Goal: Use online tool/utility: Utilize a website feature to perform a specific function

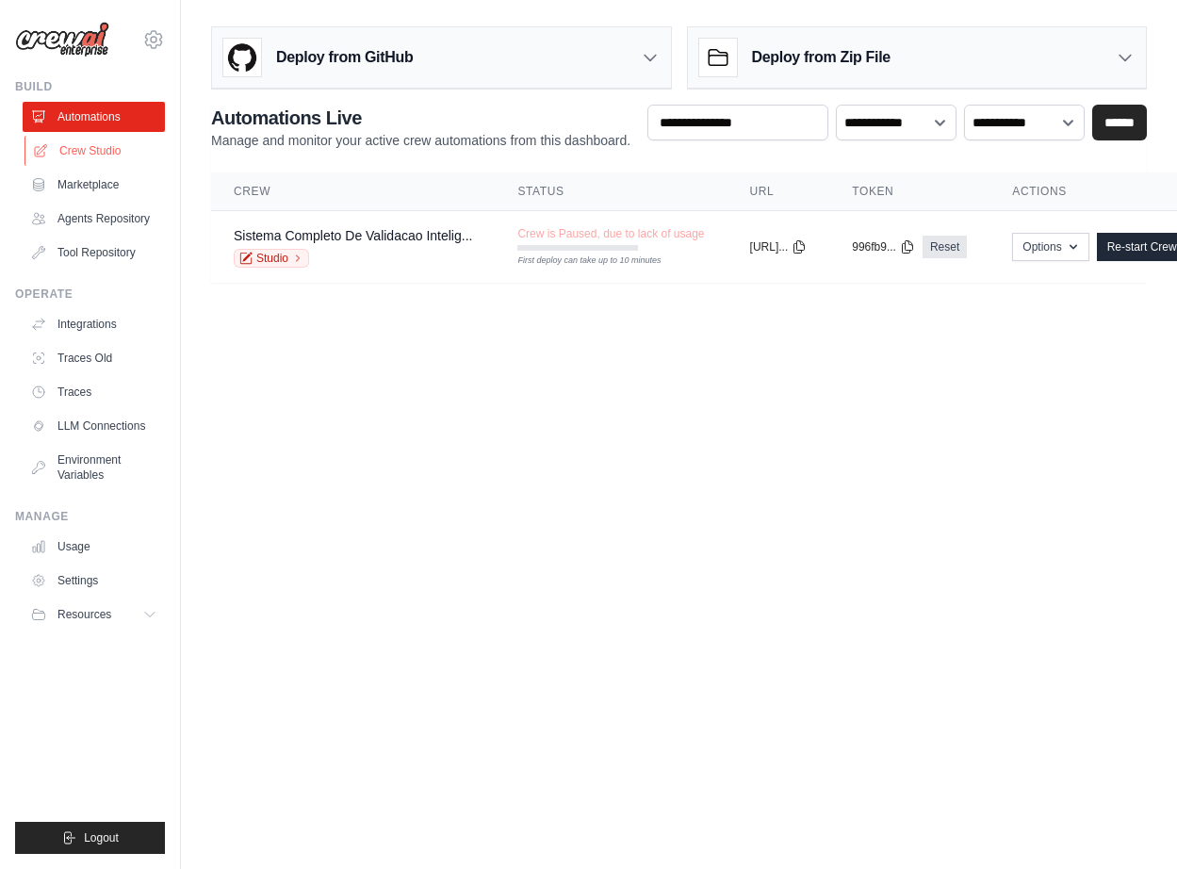
click at [87, 145] on link "Crew Studio" at bounding box center [95, 151] width 142 height 30
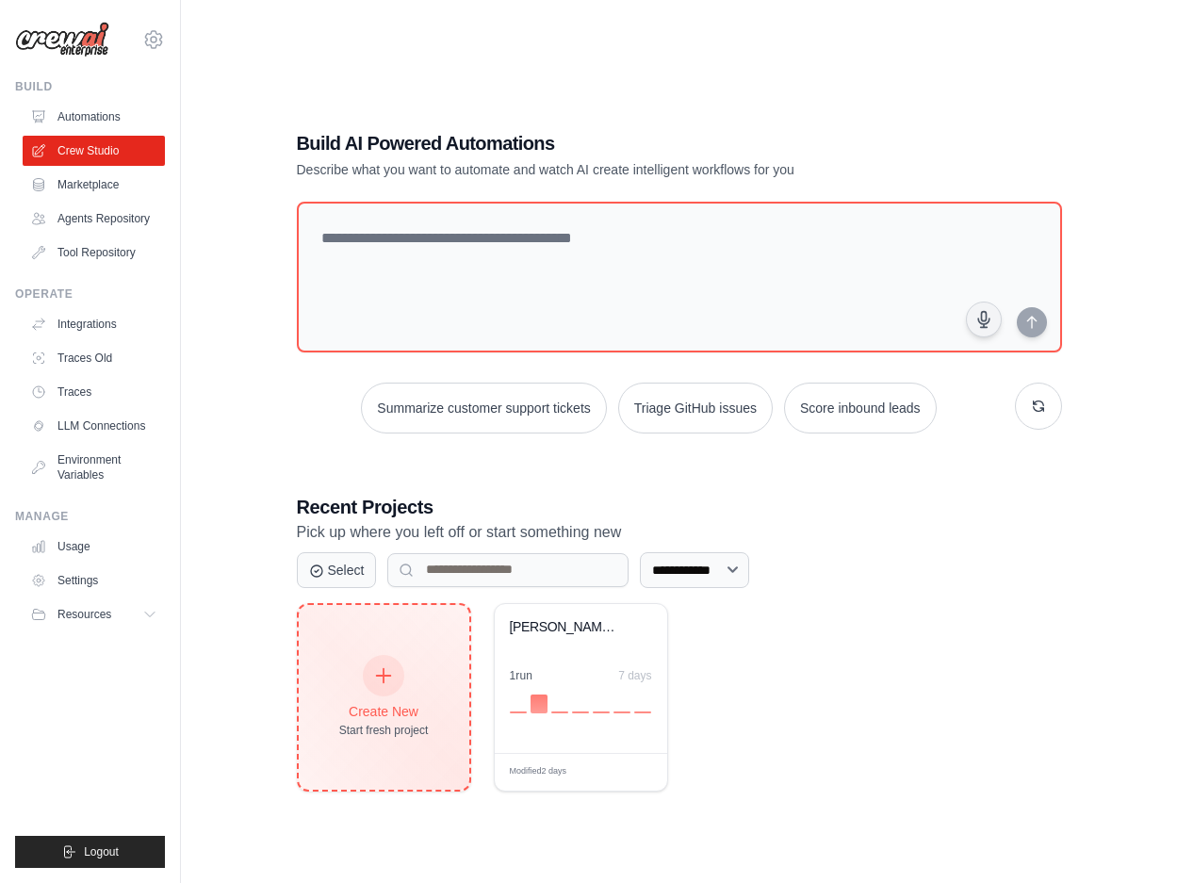
click at [382, 668] on icon at bounding box center [383, 675] width 21 height 21
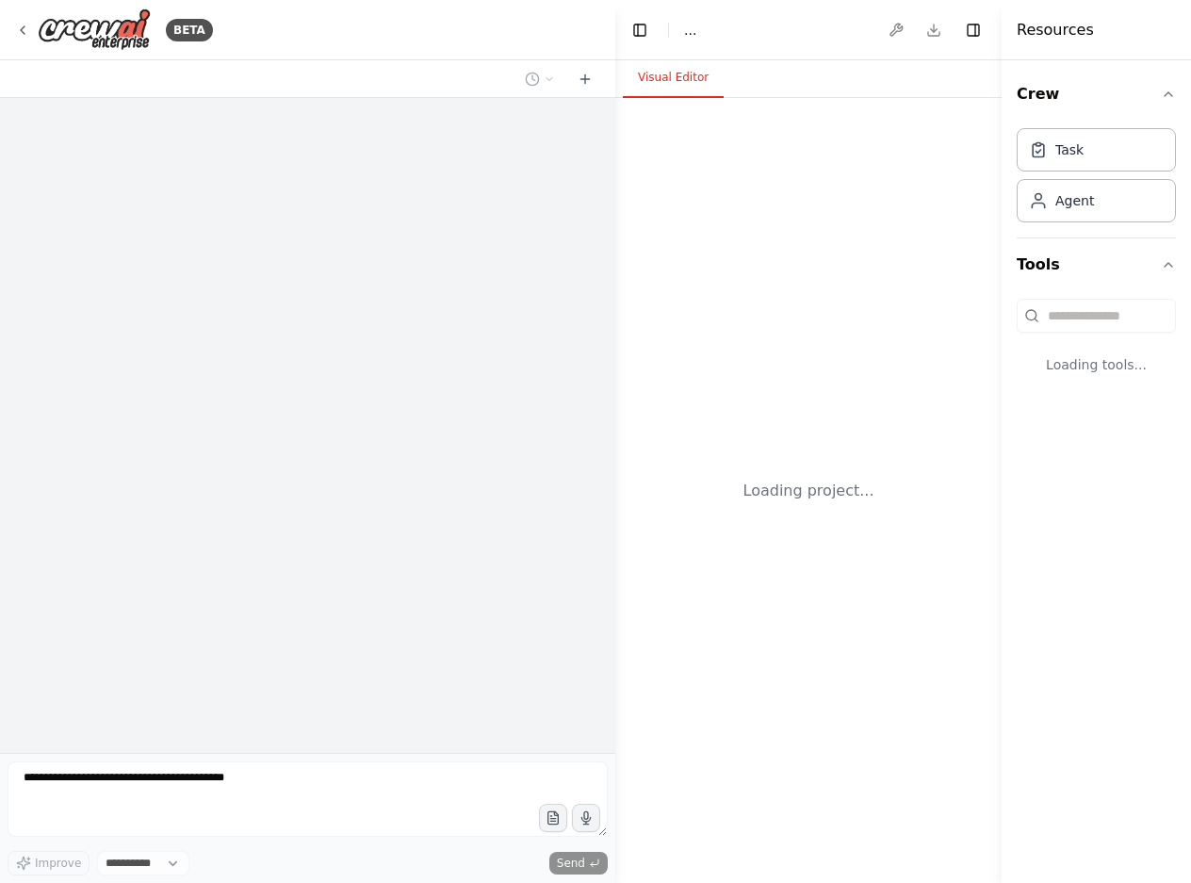
select select "****"
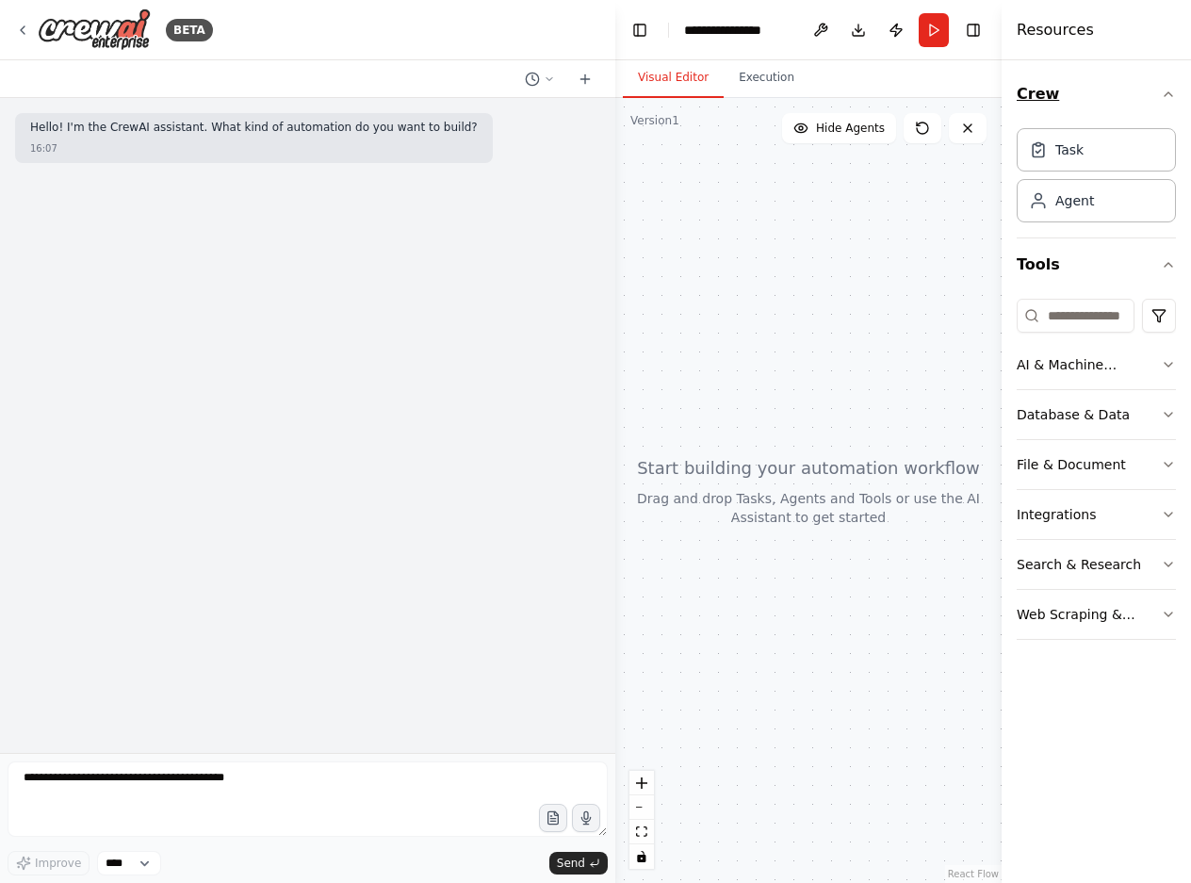
click at [1174, 94] on icon "button" at bounding box center [1168, 94] width 15 height 15
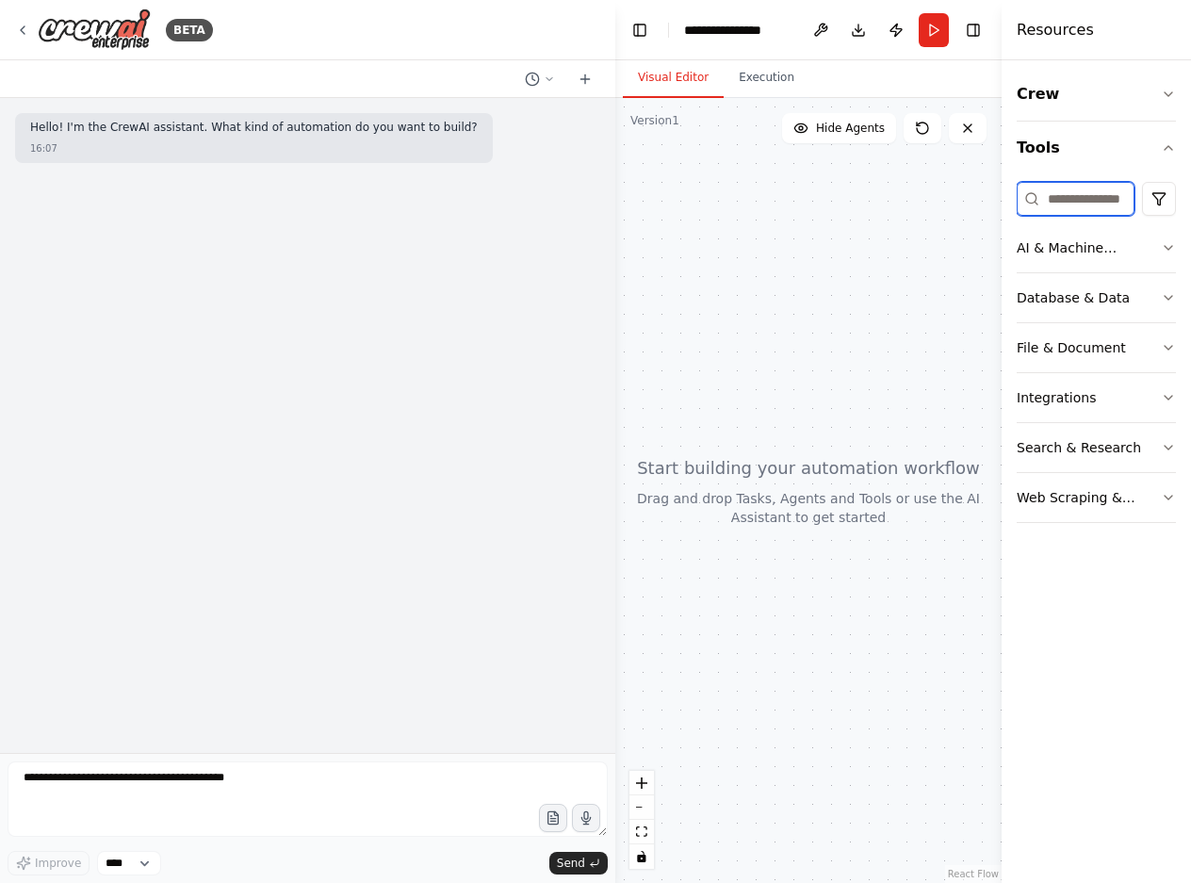
click at [1107, 198] on input at bounding box center [1075, 199] width 118 height 34
click at [1153, 195] on html "**********" at bounding box center [595, 441] width 1191 height 883
click at [1098, 148] on html "**********" at bounding box center [595, 441] width 1191 height 883
click at [1163, 89] on icon "button" at bounding box center [1168, 94] width 15 height 15
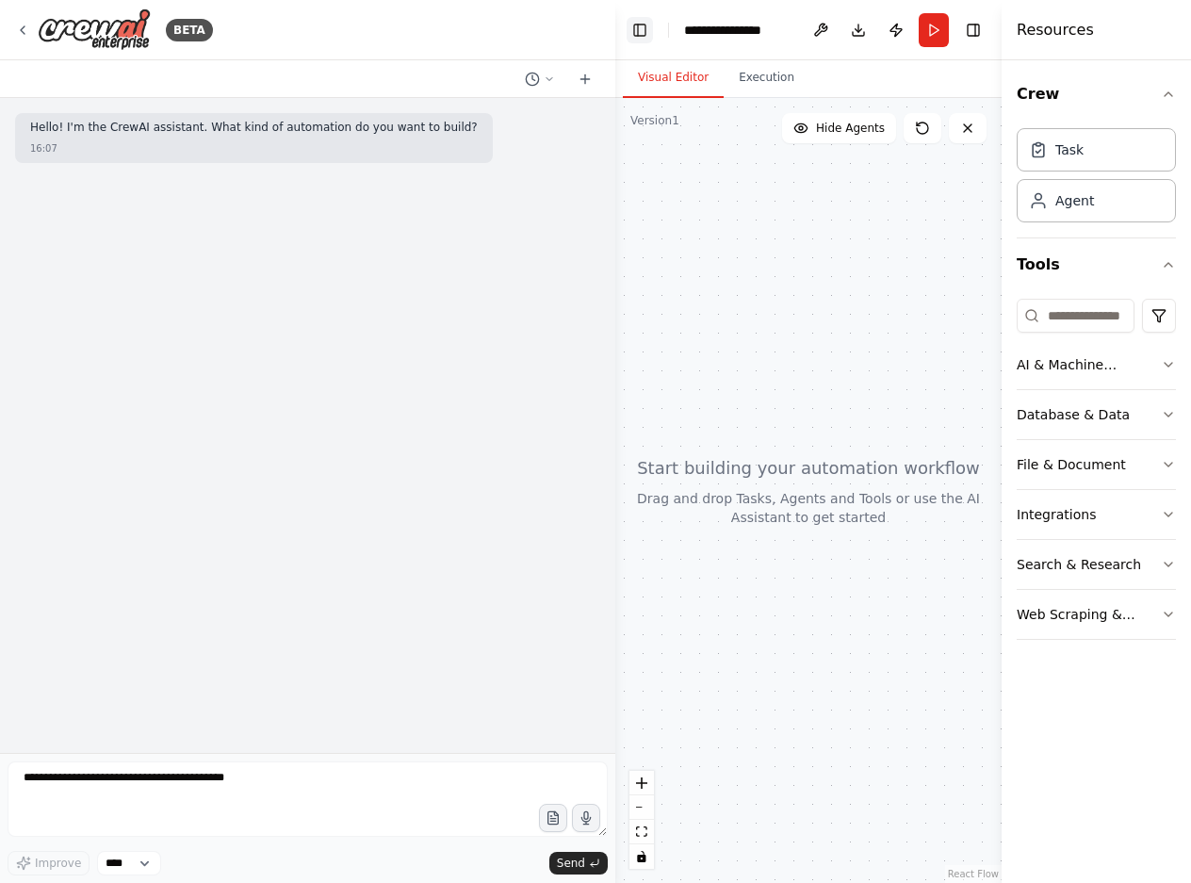
click at [630, 28] on button "Toggle Left Sidebar" at bounding box center [639, 30] width 26 height 26
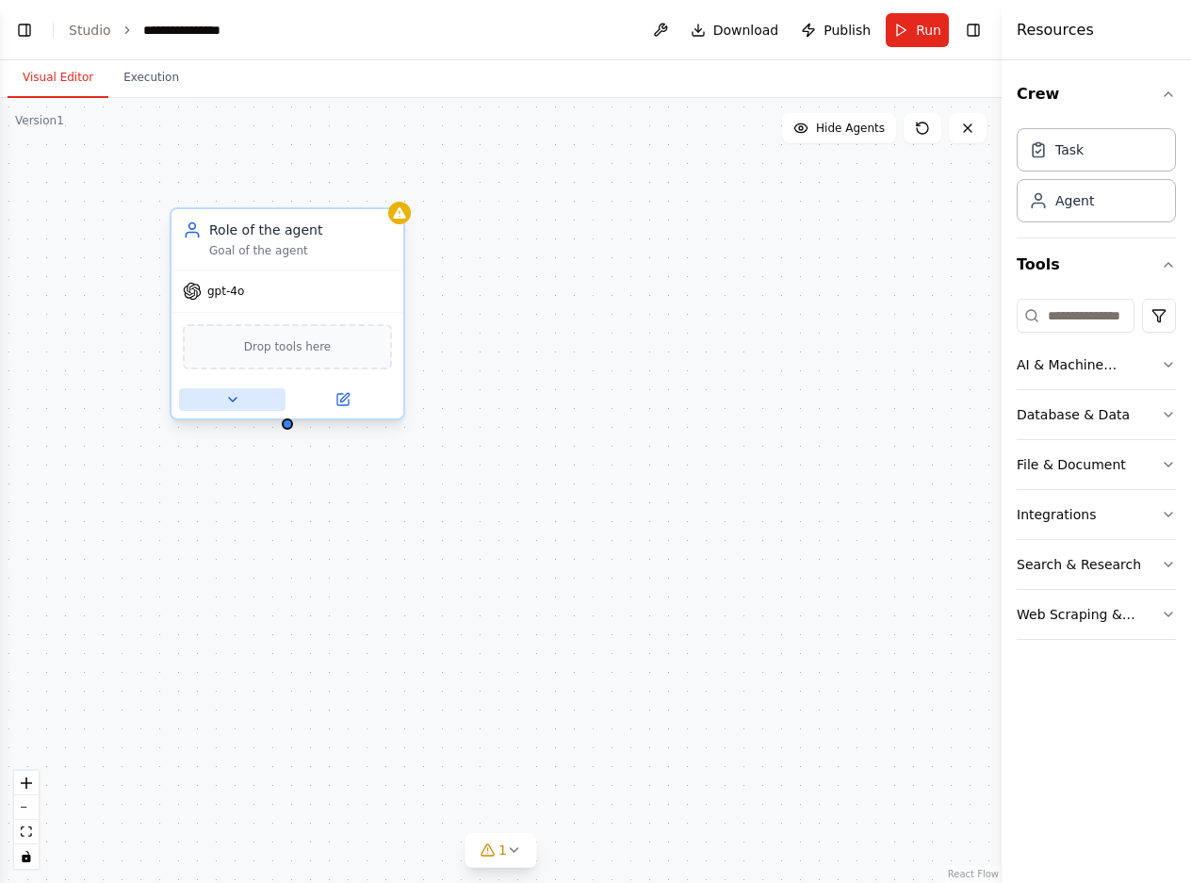
click at [232, 401] on icon at bounding box center [233, 400] width 8 height 4
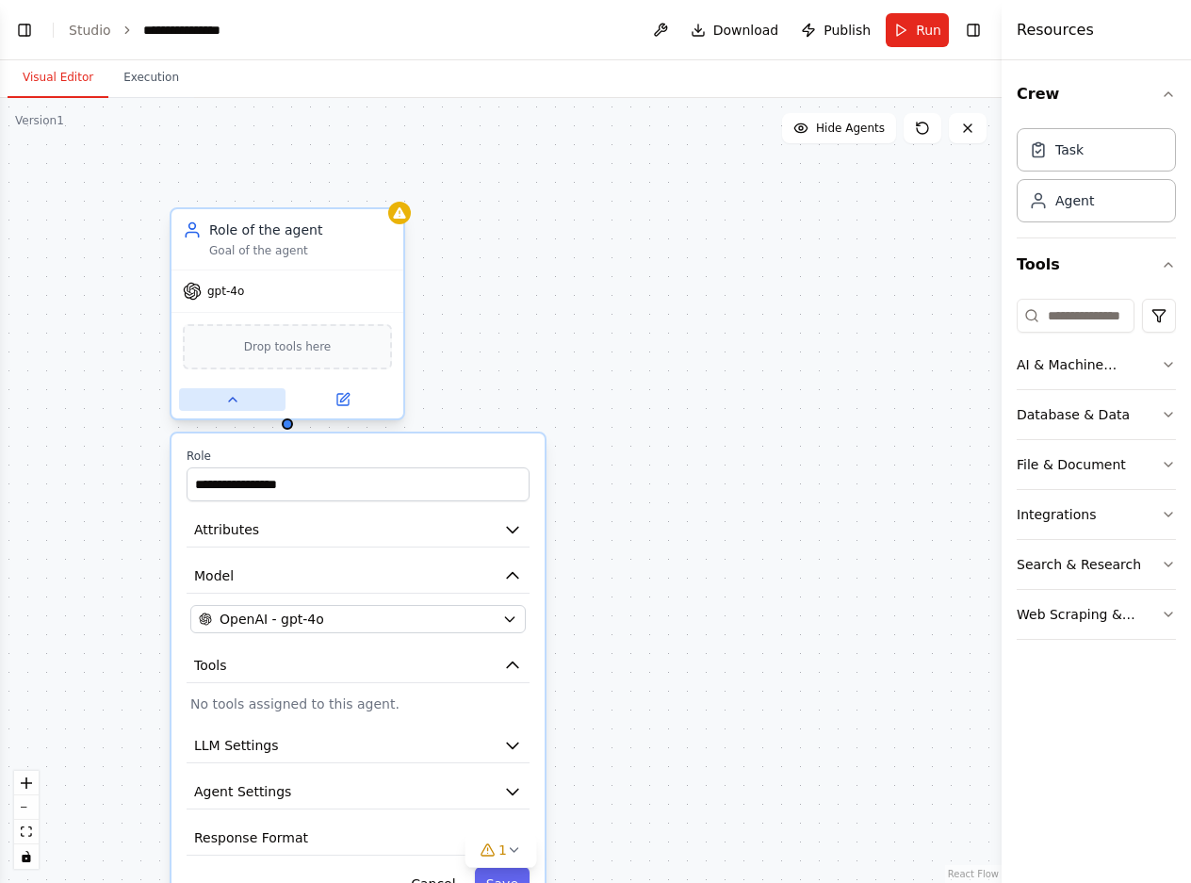
click at [231, 398] on icon at bounding box center [232, 399] width 15 height 15
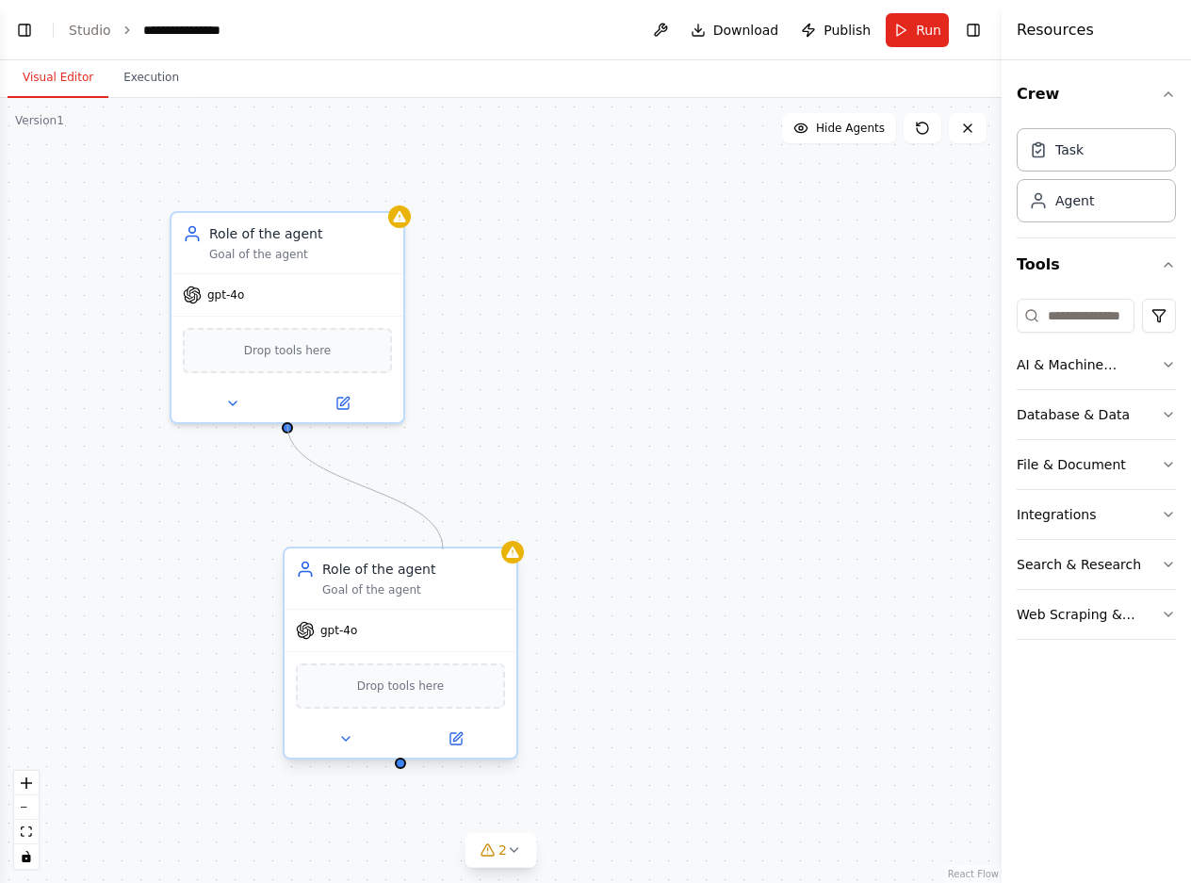
drag, startPoint x: 290, startPoint y: 426, endPoint x: 443, endPoint y: 549, distance: 196.3
click at [443, 549] on div "Role of the agent Goal of the agent gpt-4o Drop tools here Role of the agent Go…" at bounding box center [500, 490] width 1001 height 785
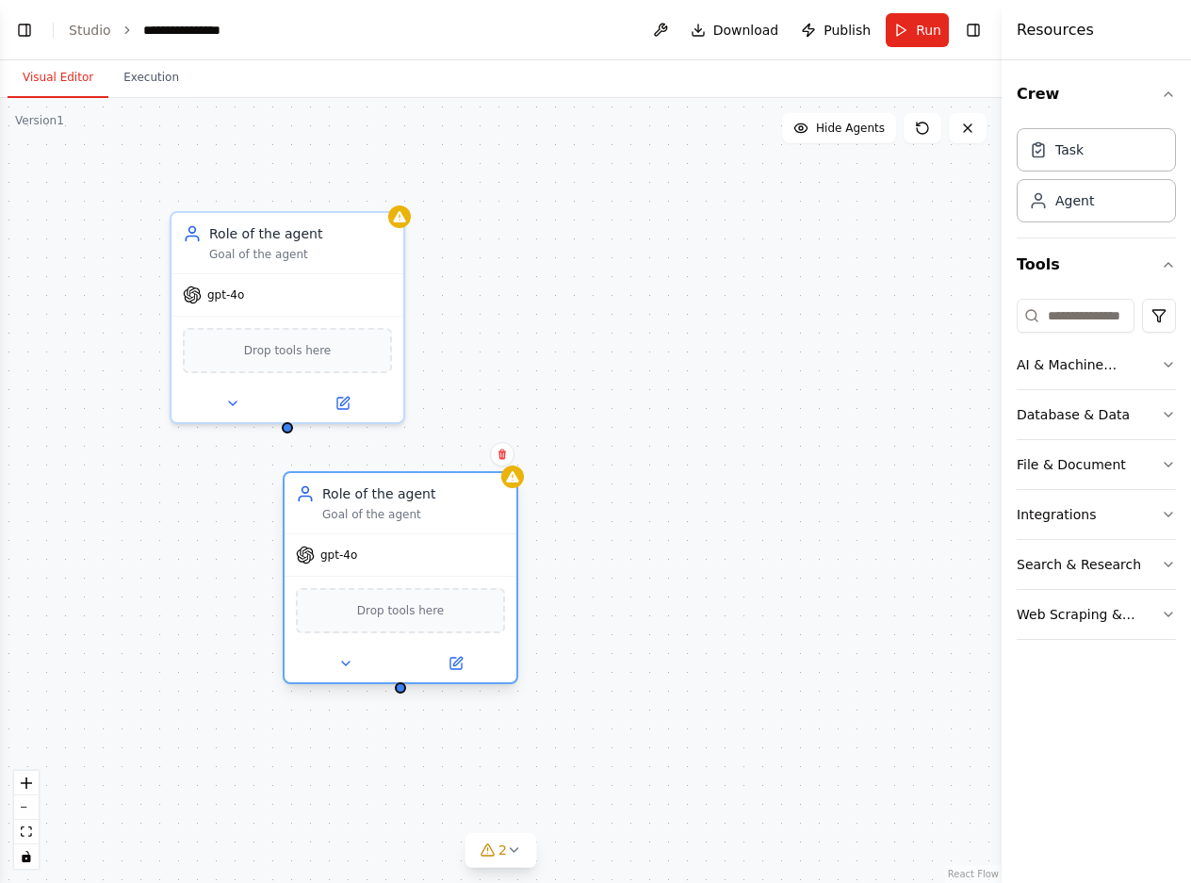
drag, startPoint x: 426, startPoint y: 603, endPoint x: 426, endPoint y: 532, distance: 70.7
click at [426, 532] on div "Role of the agent Goal of the agent" at bounding box center [401, 503] width 232 height 60
click at [505, 451] on icon at bounding box center [502, 454] width 8 height 10
click at [453, 456] on button "Confirm" at bounding box center [448, 454] width 67 height 23
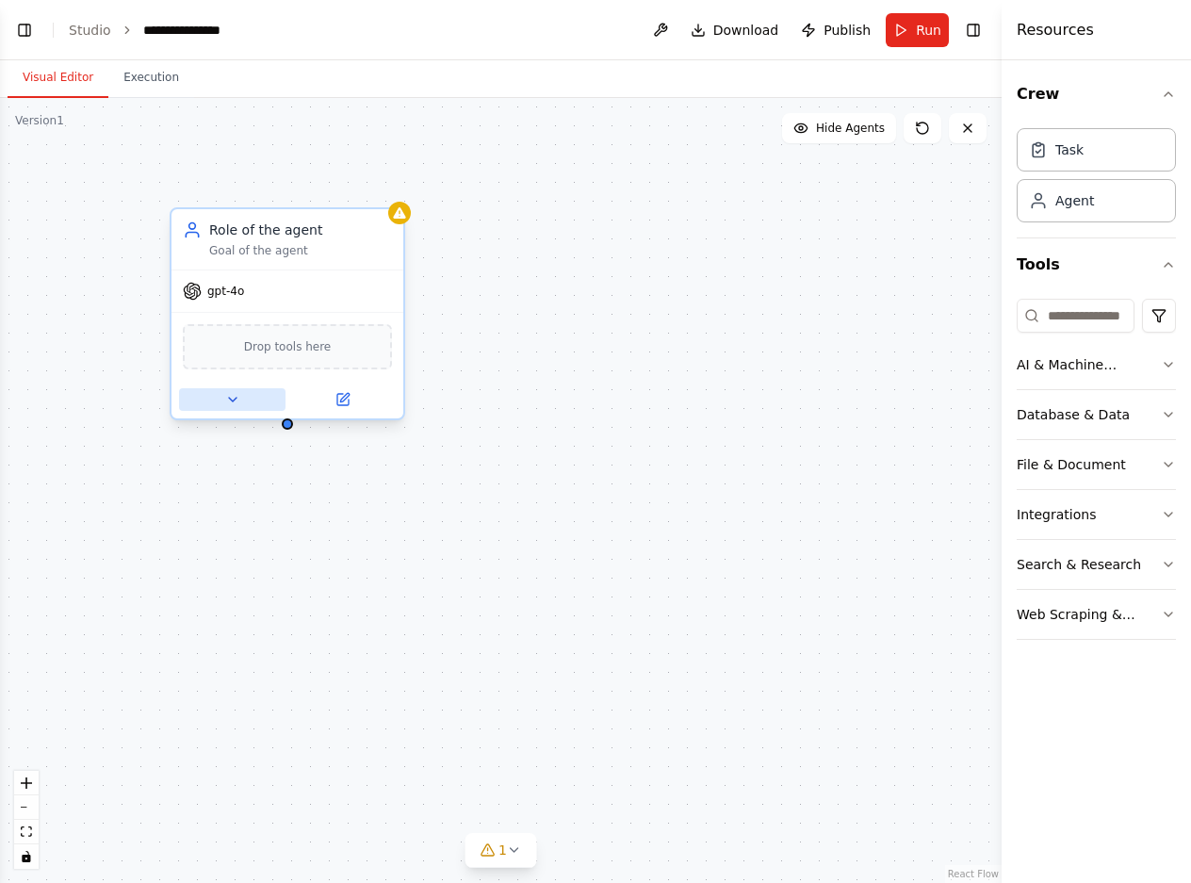
click at [234, 401] on icon at bounding box center [232, 399] width 15 height 15
click at [265, 347] on span "Drop tools here" at bounding box center [288, 346] width 88 height 19
click at [337, 396] on icon at bounding box center [342, 399] width 11 height 11
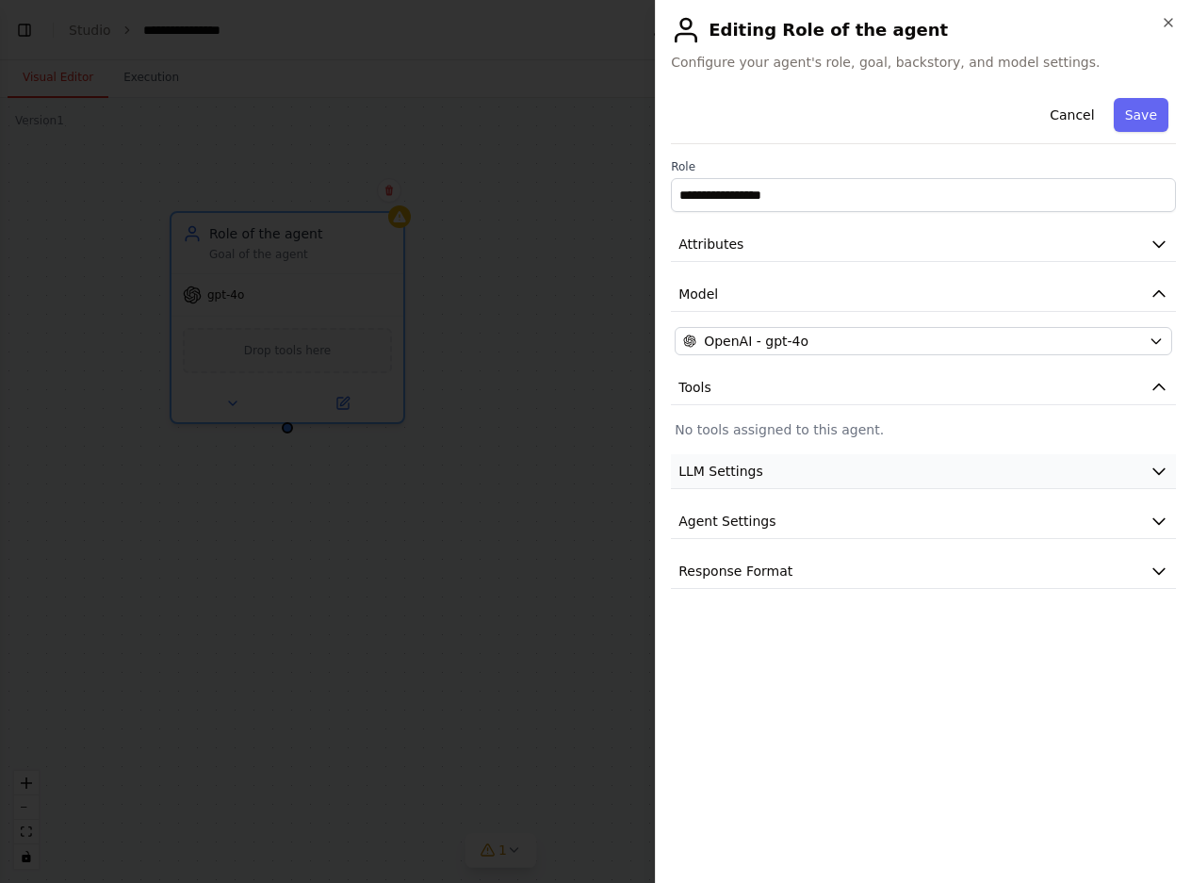
click at [1162, 464] on icon "button" at bounding box center [1158, 471] width 19 height 19
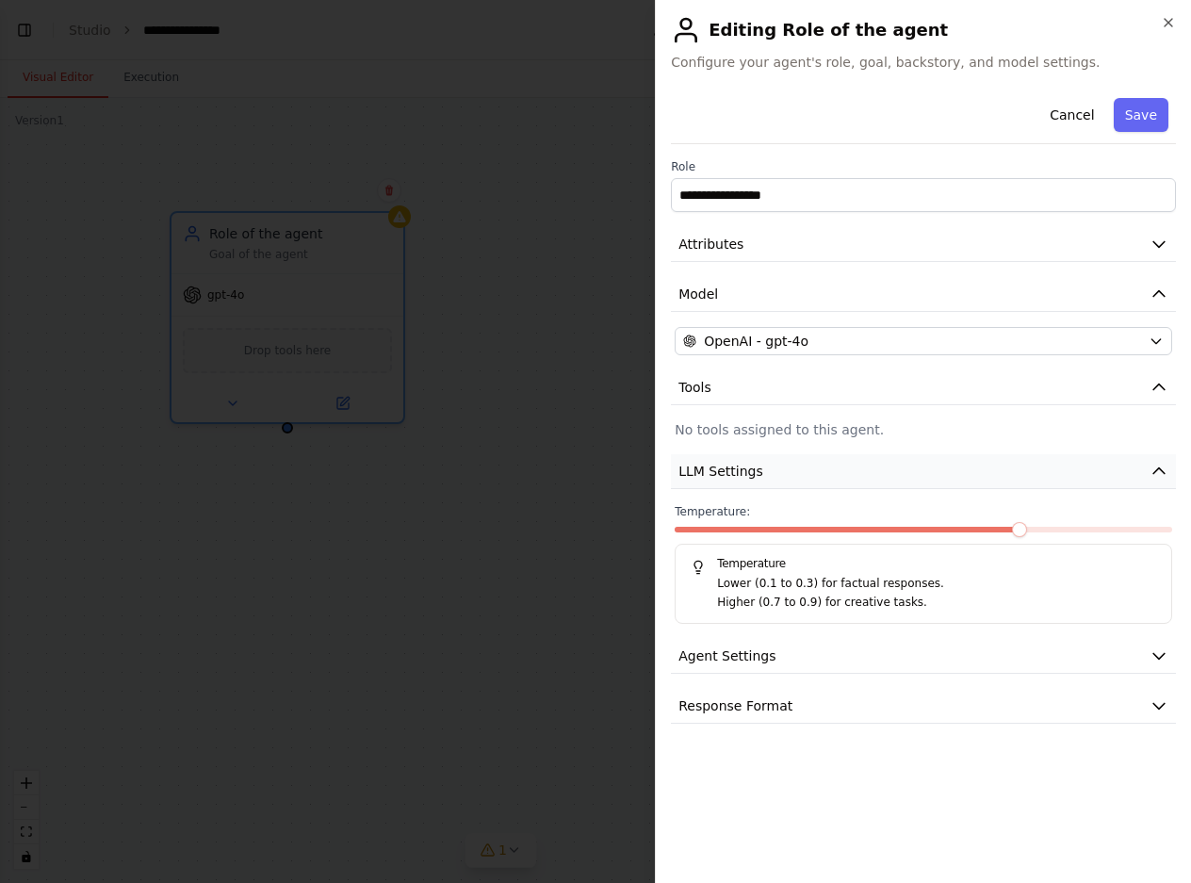
click at [1162, 464] on icon "button" at bounding box center [1158, 471] width 19 height 19
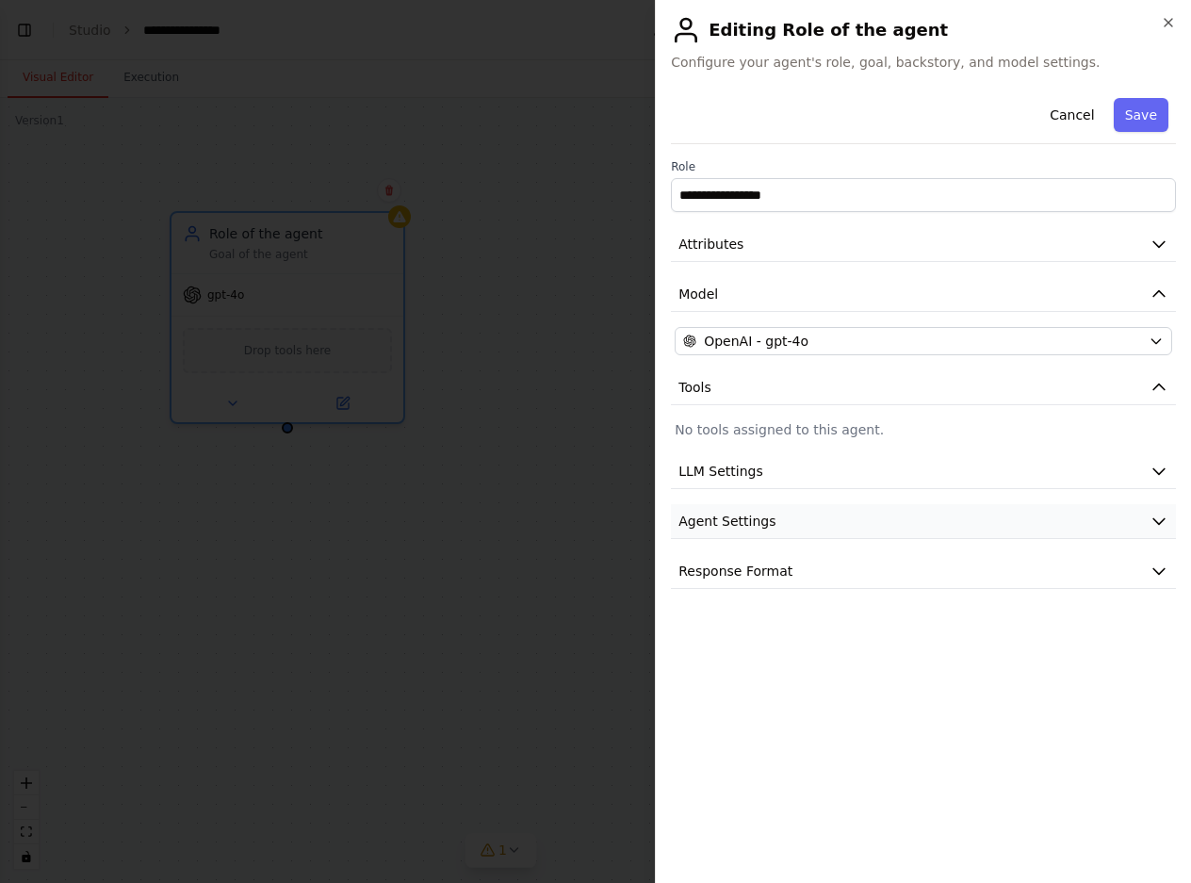
click at [1147, 518] on button "Agent Settings" at bounding box center [923, 521] width 505 height 35
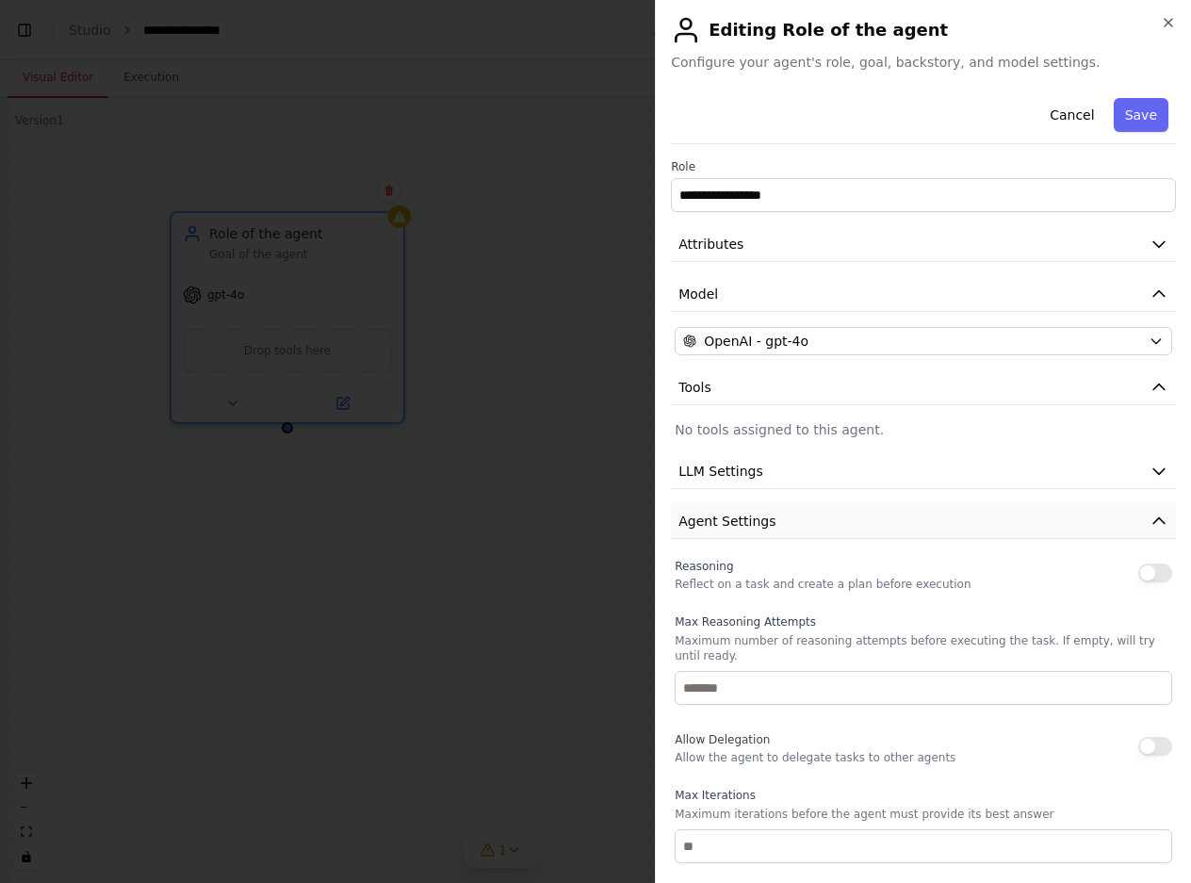
click at [1149, 512] on icon "button" at bounding box center [1158, 521] width 19 height 19
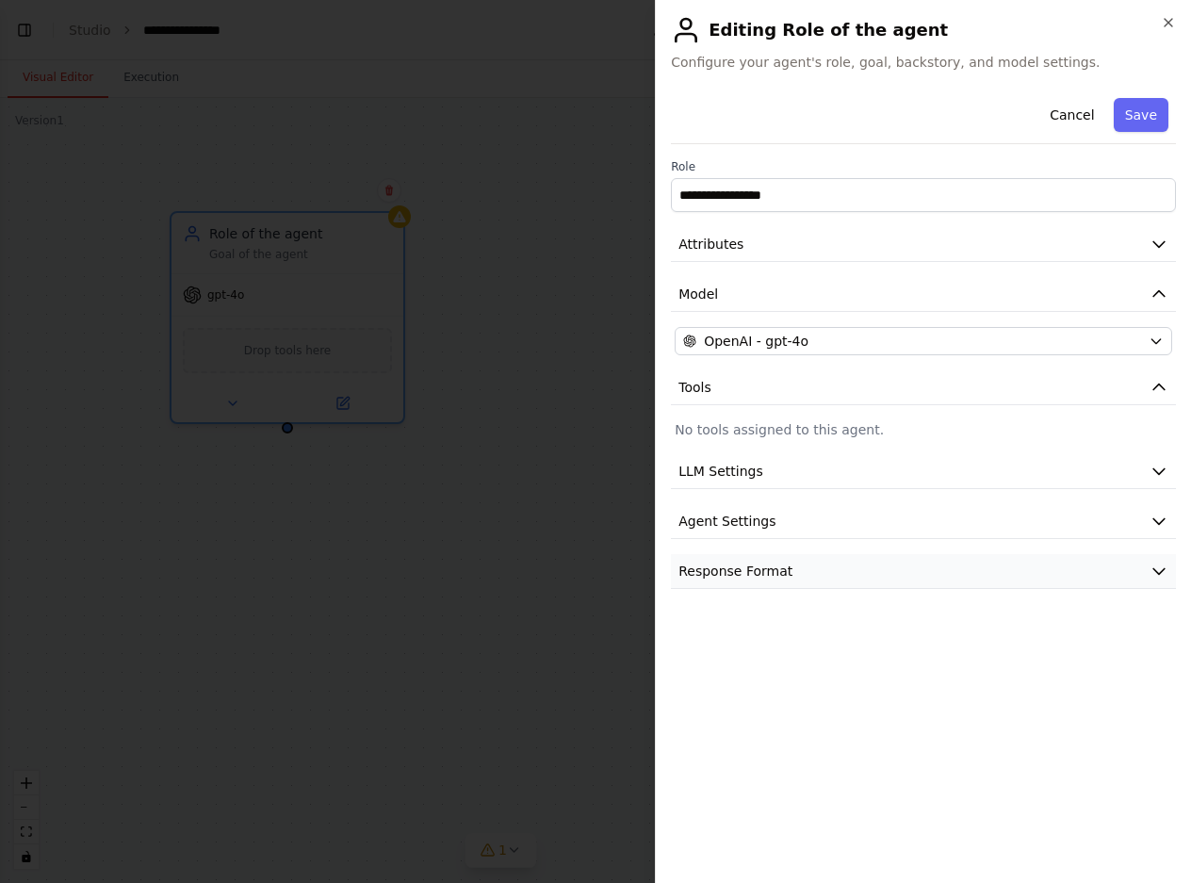
click at [1163, 566] on icon "button" at bounding box center [1158, 570] width 19 height 19
click at [1174, 21] on icon "button" at bounding box center [1168, 22] width 15 height 15
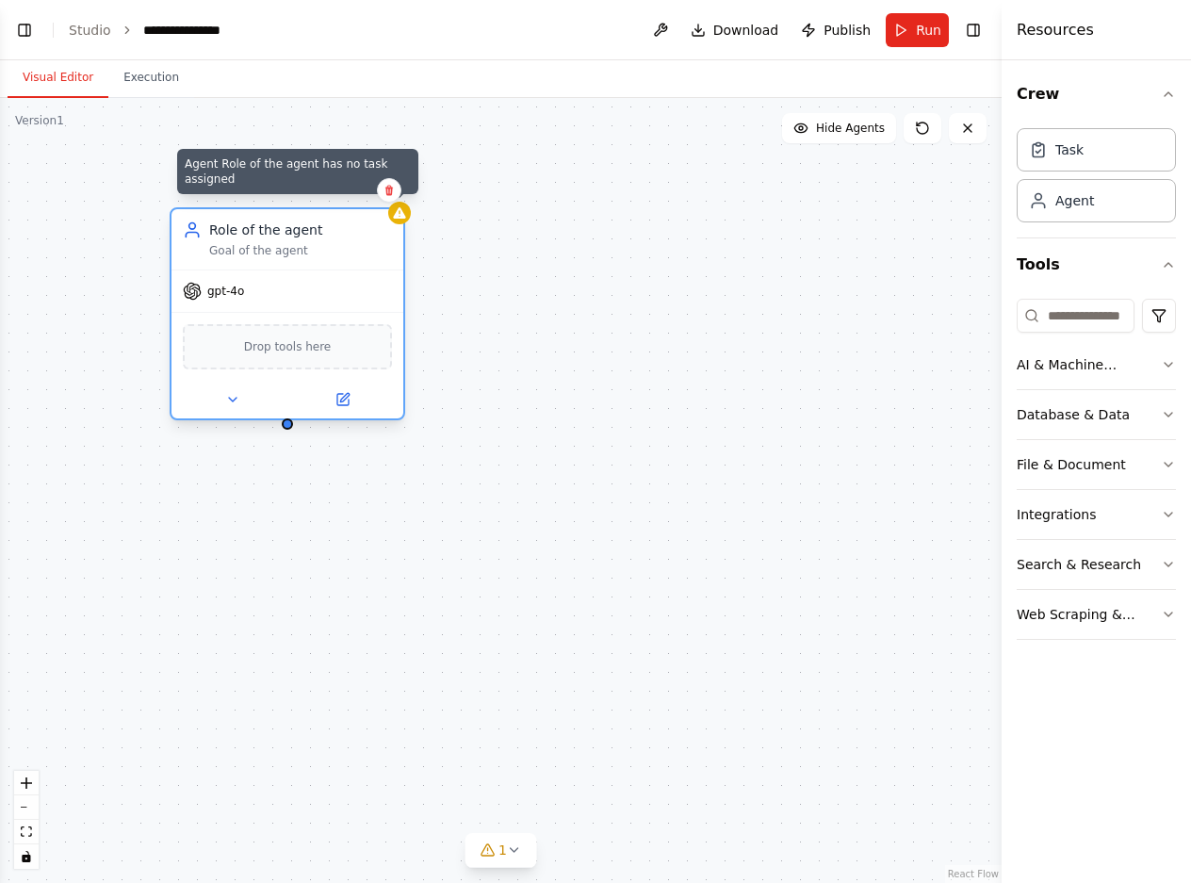
click at [399, 220] on div at bounding box center [399, 213] width 23 height 23
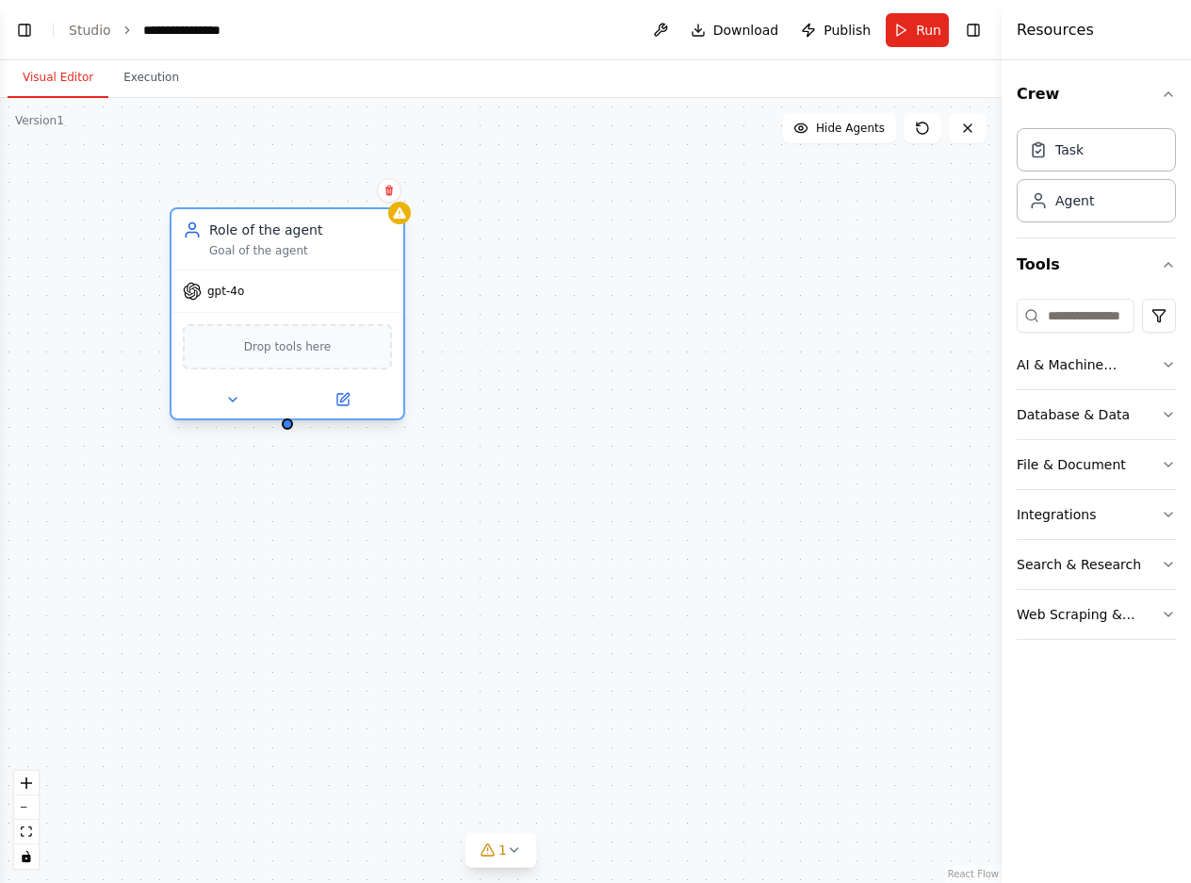
drag, startPoint x: 399, startPoint y: 220, endPoint x: 334, endPoint y: 265, distance: 78.7
click at [334, 265] on div "Role of the agent Goal of the agent" at bounding box center [287, 239] width 232 height 60
click at [342, 261] on div "Role of the agent Goal of the agent" at bounding box center [287, 239] width 232 height 60
click at [330, 235] on div "Role of the agent" at bounding box center [300, 229] width 183 height 19
click at [221, 399] on button at bounding box center [232, 399] width 106 height 23
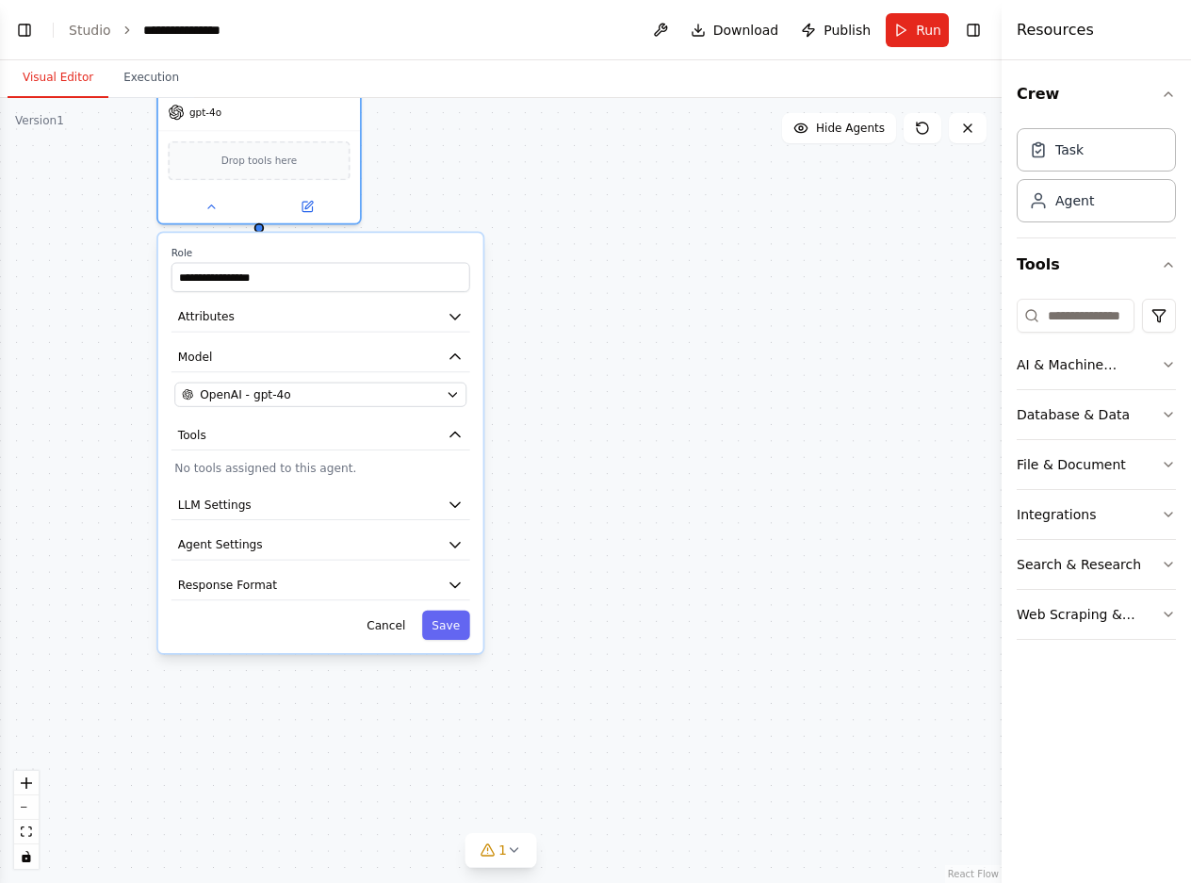
drag, startPoint x: 543, startPoint y: 398, endPoint x: 554, endPoint y: 271, distance: 127.7
click at [526, 202] on div "**********" at bounding box center [500, 490] width 1001 height 785
click at [460, 505] on icon "button" at bounding box center [457, 504] width 16 height 16
click at [455, 497] on icon "button" at bounding box center [457, 504] width 16 height 16
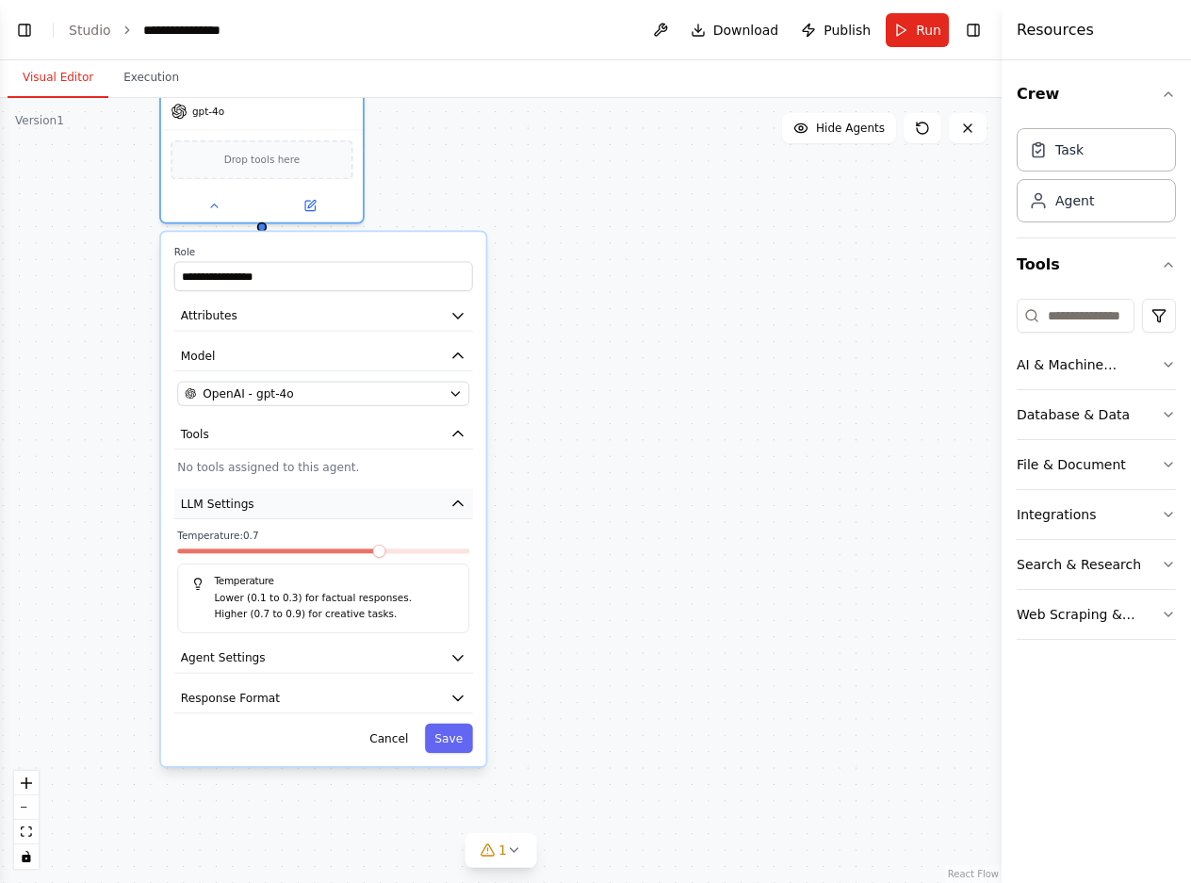
click at [455, 497] on icon "button" at bounding box center [457, 504] width 16 height 16
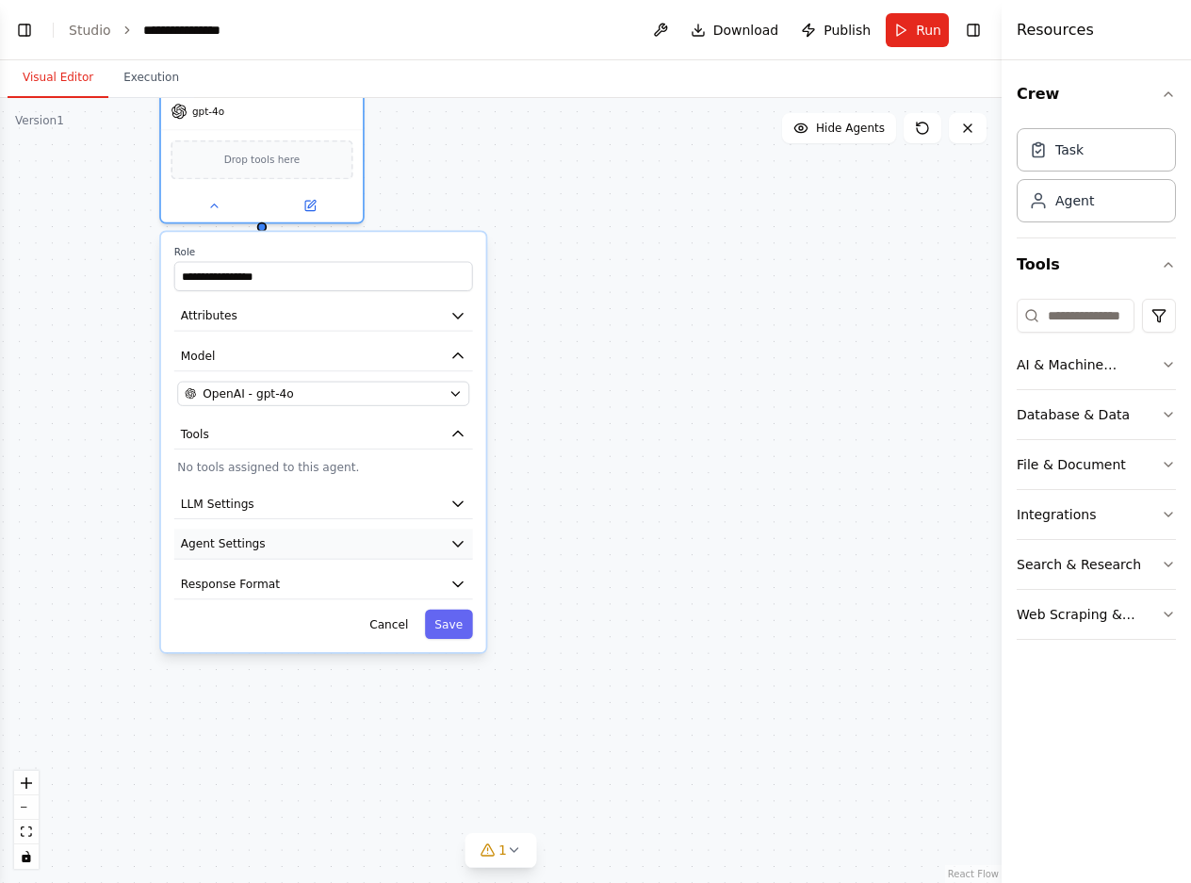
click at [456, 547] on icon "button" at bounding box center [457, 543] width 16 height 16
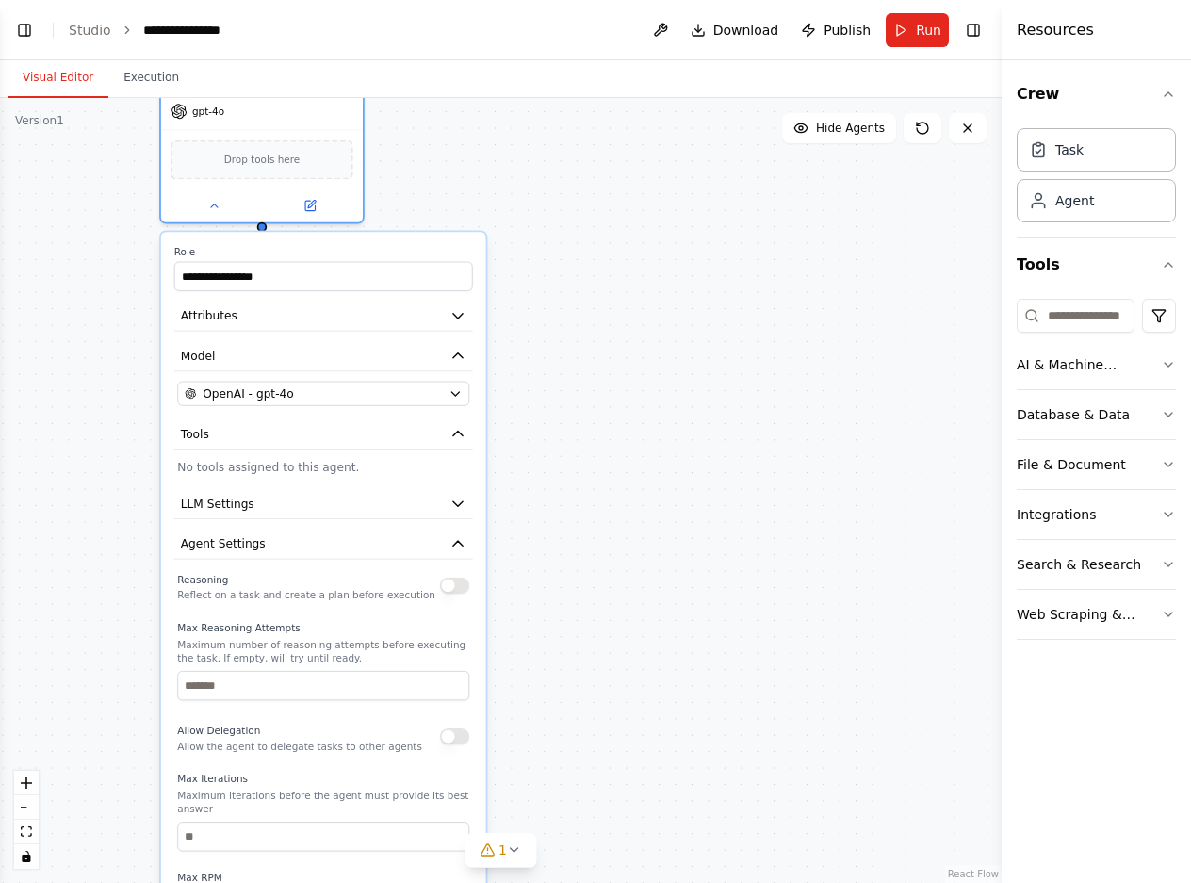
drag, startPoint x: 562, startPoint y: 575, endPoint x: 561, endPoint y: 343, distance: 231.8
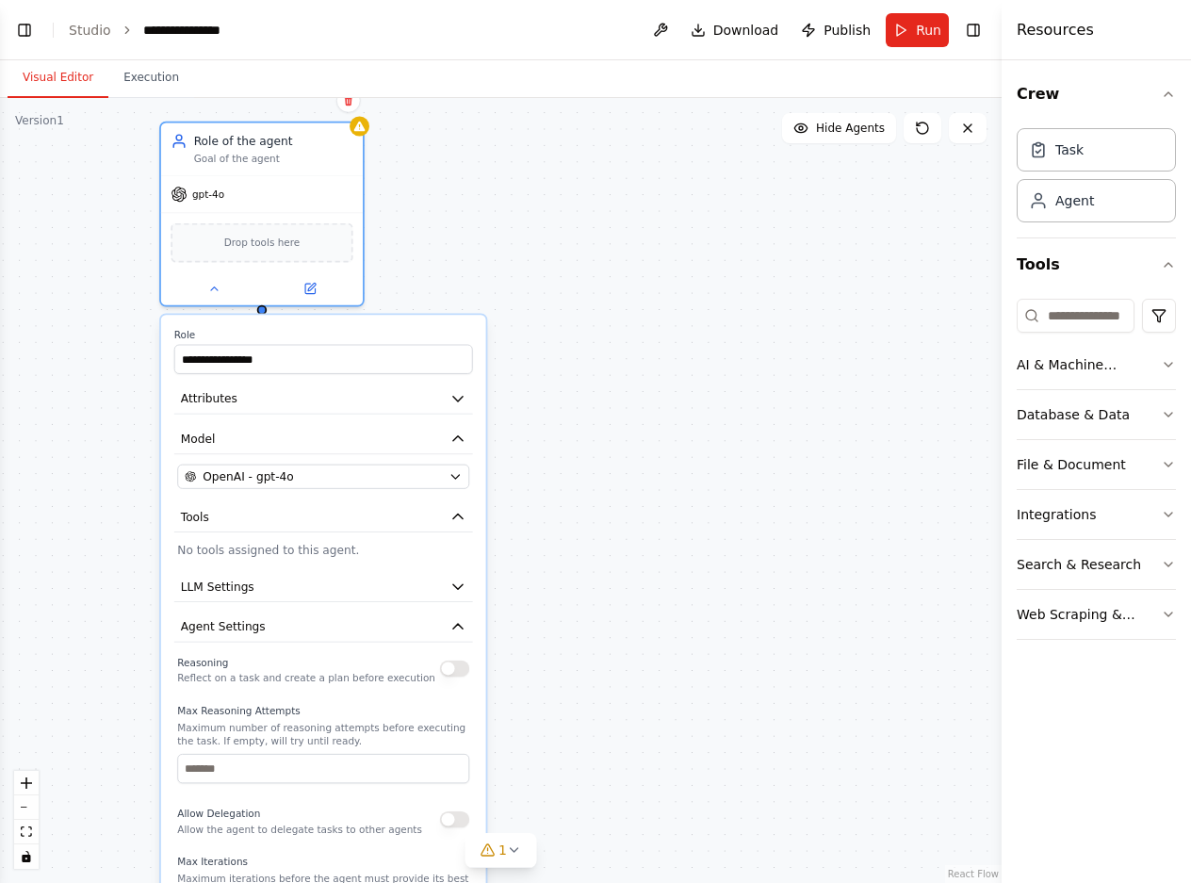
drag, startPoint x: 561, startPoint y: 343, endPoint x: 494, endPoint y: 457, distance: 132.6
click at [494, 457] on div "**********" at bounding box center [500, 490] width 1001 height 785
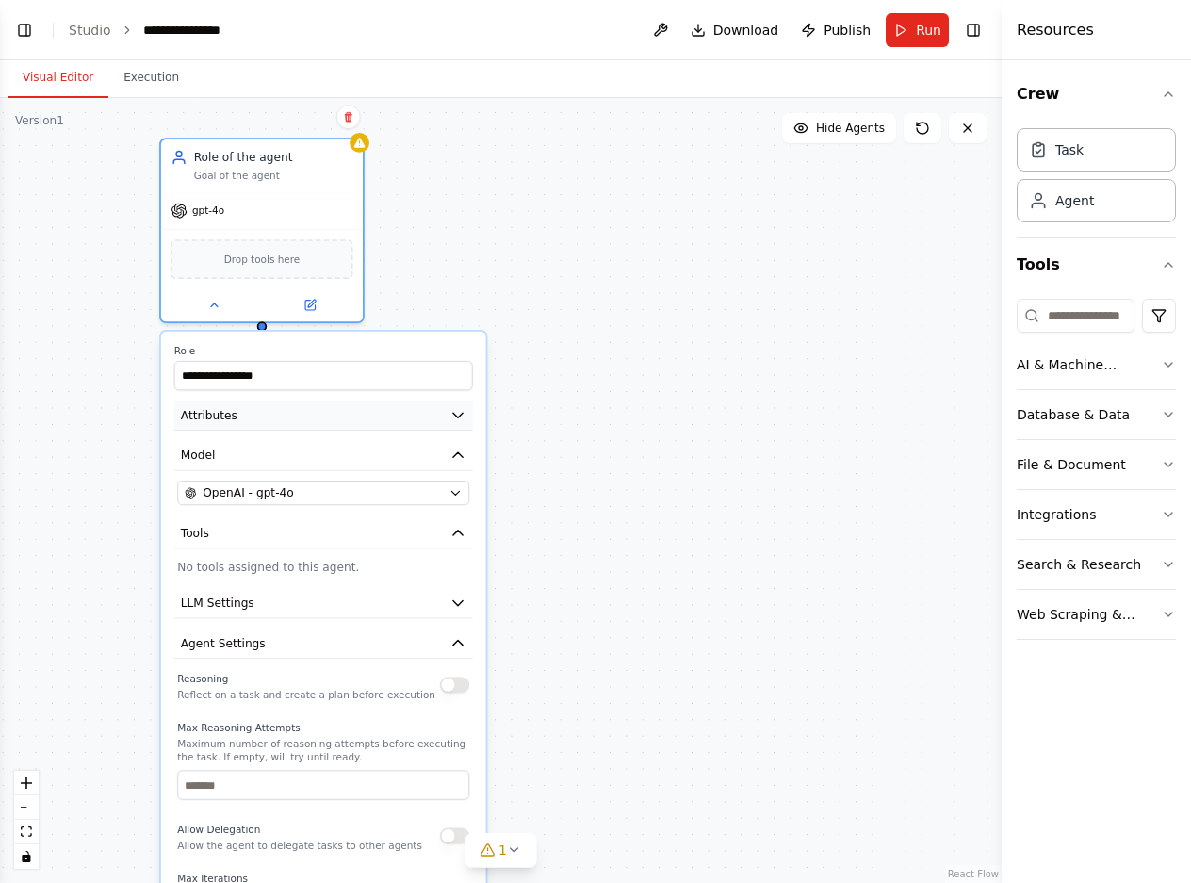
click at [454, 412] on icon "button" at bounding box center [457, 415] width 16 height 16
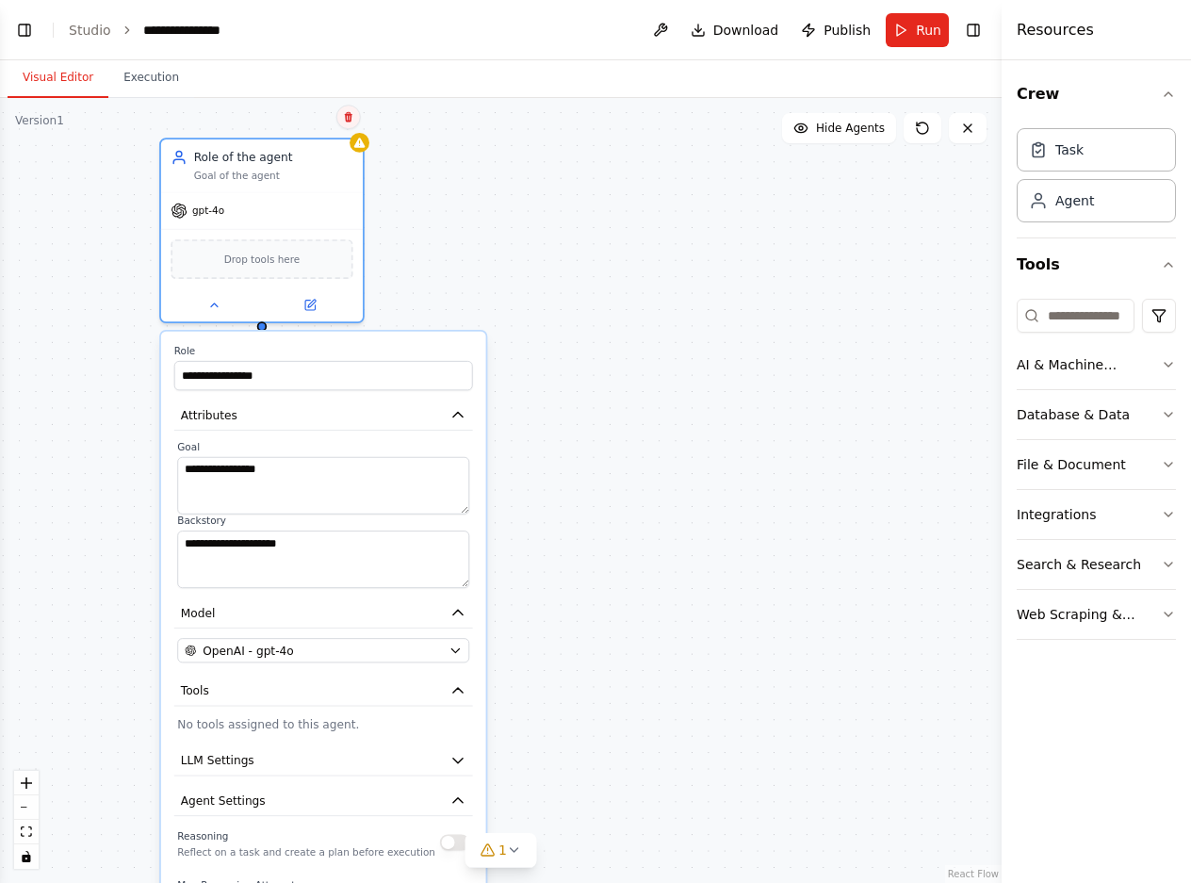
click at [344, 117] on icon at bounding box center [348, 116] width 11 height 11
click at [297, 115] on button "Confirm" at bounding box center [294, 117] width 67 height 23
